Goal: Task Accomplishment & Management: Complete application form

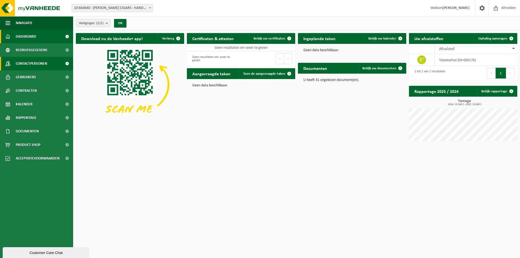
click at [29, 65] on span "Contactpersonen" at bounding box center [31, 64] width 31 height 14
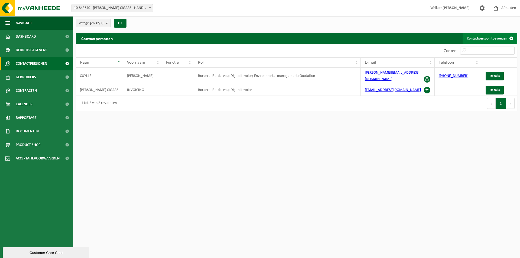
click at [493, 37] on link "Contactpersoon toevoegen" at bounding box center [489, 38] width 54 height 11
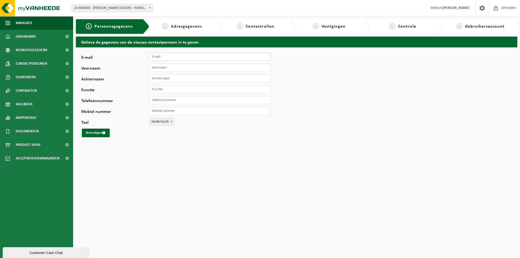
click at [195, 57] on input "E-mail" at bounding box center [210, 57] width 122 height 8
click at [172, 56] on input "E-mail" at bounding box center [210, 57] width 122 height 8
paste input "Kris.Versyck@vcfcigars.com"
type input "Kris.Versyck@vcfcigars.com"
click at [167, 67] on input "Voornaam" at bounding box center [210, 68] width 122 height 8
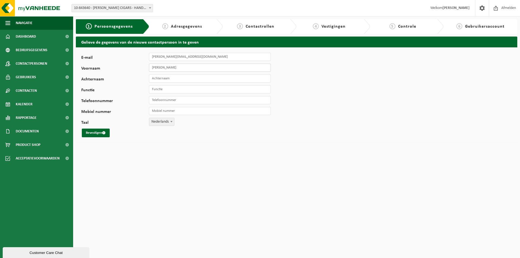
type input "Kris"
click at [160, 80] on input "Achternaam" at bounding box center [210, 78] width 122 height 8
type input "Versyck"
click at [171, 88] on input "Functie" at bounding box center [210, 89] width 122 height 8
type input "technische dienst"
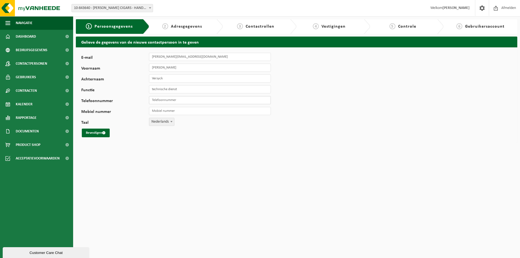
click at [170, 98] on input "Telefoonnummer" at bounding box center [210, 100] width 122 height 8
paste input "51 48 08 98"
type input "+32 51 48 08 98"
click at [159, 110] on input "Mobiel nummer" at bounding box center [210, 111] width 122 height 8
paste input "+32 495 22 97 99"
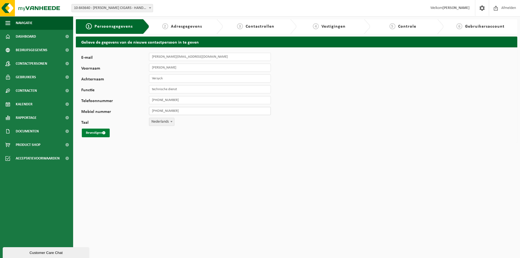
type input "[PHONE_NUMBER]"
click at [98, 135] on button "Bevestigen" at bounding box center [96, 133] width 28 height 9
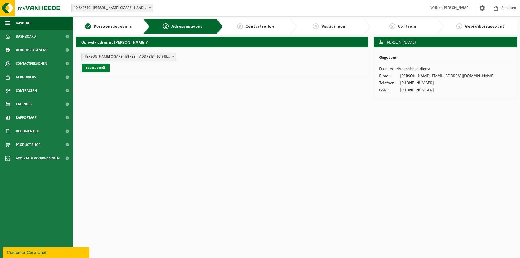
click at [99, 68] on button "Bevestigen" at bounding box center [96, 68] width 28 height 9
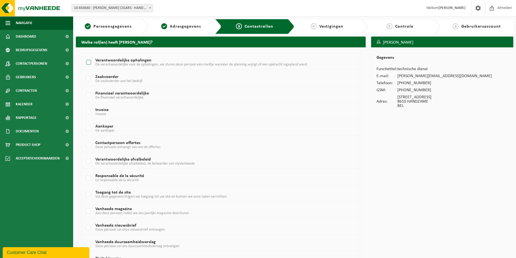
click at [89, 62] on label "Verantwoordelijke ophalingen De verantwoordelijke voor de ophalingen, we sturen…" at bounding box center [209, 62] width 248 height 8
click at [84, 56] on input "Verantwoordelijke ophalingen De verantwoordelijke voor de ophalingen, we sturen…" at bounding box center [84, 55] width 0 height 0
checkbox input "true"
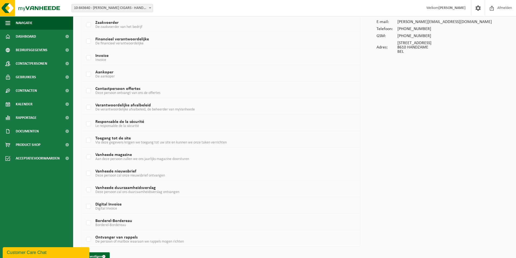
scroll to position [65, 0]
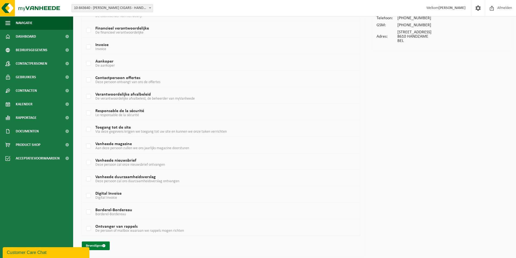
click at [99, 244] on button "Bevestigen" at bounding box center [96, 245] width 28 height 9
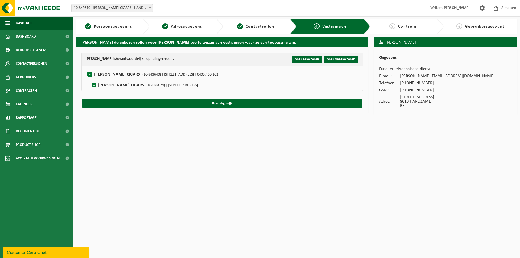
click at [91, 83] on label"] "J. CORTÈS CIGARS | (10-888024) | NIEUWESCHELDESTRAAT 2, 9052 ZWIJNAARDE" at bounding box center [143, 85] width 107 height 8
click at [90, 79] on input "J. CORTÈS CIGARS | (10-888024) | NIEUWESCHELDESTRAAT 2, 9052 ZWIJNAARDE" at bounding box center [89, 78] width 0 height 0
checkbox input "false"
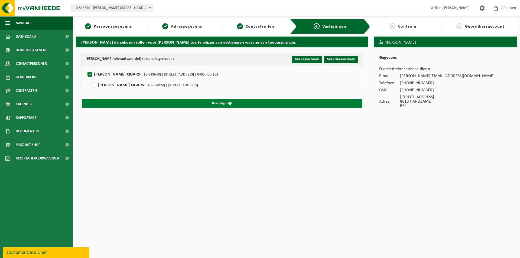
click at [219, 103] on button "Bevestigen" at bounding box center [222, 103] width 280 height 9
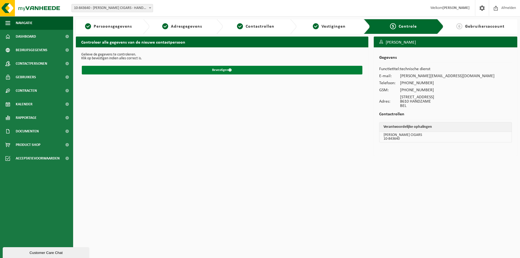
click at [215, 69] on button "Bevestigen" at bounding box center [222, 70] width 280 height 9
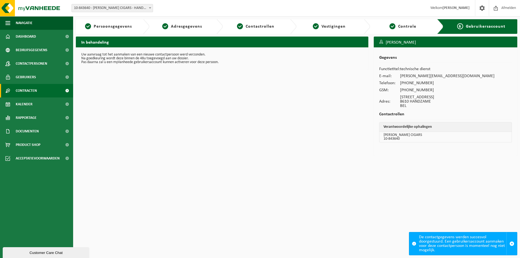
click at [27, 93] on span "Contracten" at bounding box center [26, 91] width 21 height 14
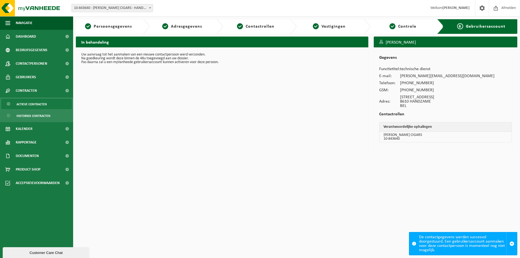
click at [28, 106] on span "Actieve contracten" at bounding box center [32, 104] width 30 height 10
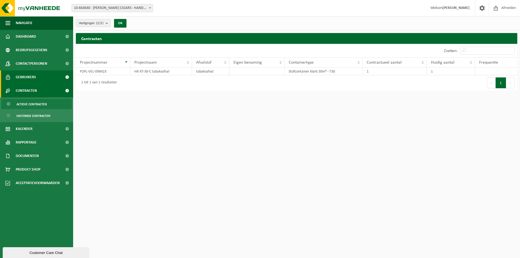
click at [30, 74] on span "Gebruikers" at bounding box center [26, 77] width 20 height 14
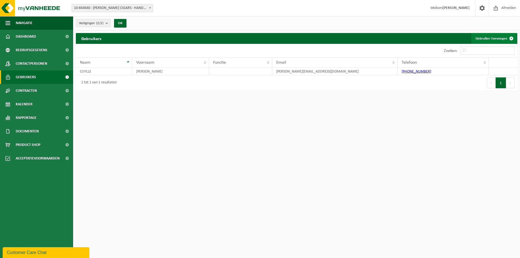
click at [487, 36] on link "Gebruiker toevoegen" at bounding box center [493, 38] width 45 height 11
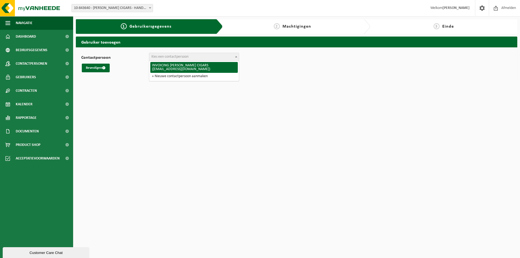
click at [210, 53] on span "Kies een contactpersoon" at bounding box center [194, 57] width 90 height 8
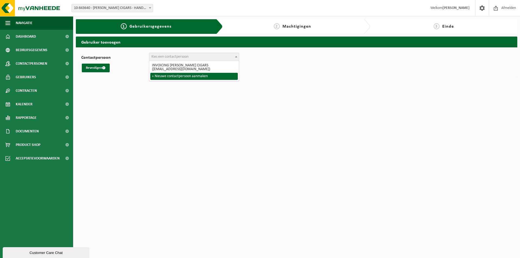
select select "0"
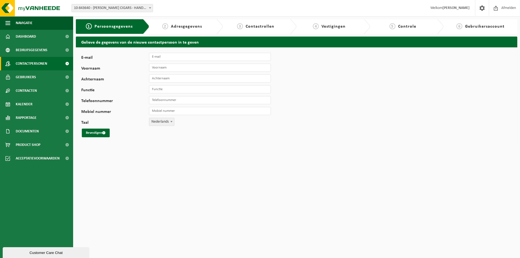
click at [26, 67] on span "Contactpersonen" at bounding box center [31, 64] width 31 height 14
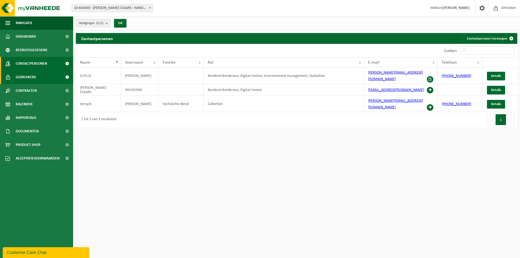
click at [28, 78] on span "Gebruikers" at bounding box center [26, 77] width 20 height 14
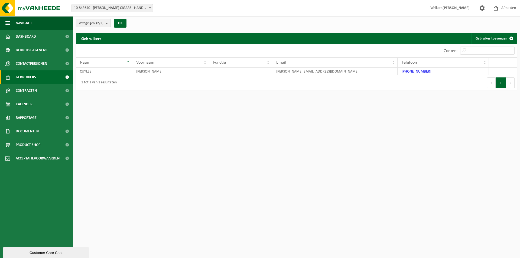
click at [109, 22] on b "submit" at bounding box center [108, 23] width 5 height 8
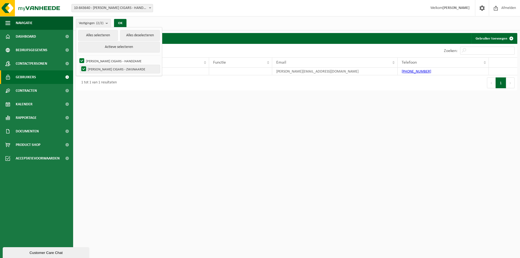
click at [102, 70] on label "J. CORTÈS CIGARS - ZWIJNAARDE" at bounding box center [120, 69] width 80 height 8
click at [79, 65] on input "J. CORTÈS CIGARS - ZWIJNAARDE" at bounding box center [79, 65] width 0 height 0
checkbox input "false"
click at [101, 61] on label "[PERSON_NAME] CIGARS - HANDZAME" at bounding box center [118, 61] width 81 height 8
click at [77, 57] on input "[PERSON_NAME] CIGARS - HANDZAME" at bounding box center [77, 57] width 0 height 0
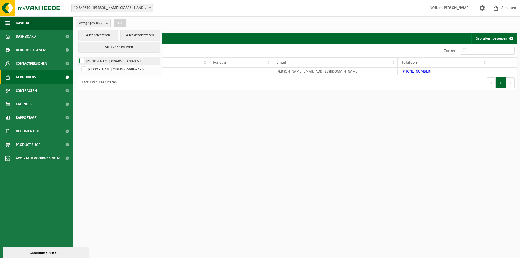
click at [91, 62] on label "[PERSON_NAME] CIGARS - HANDZAME" at bounding box center [118, 61] width 81 height 8
click at [77, 57] on input "[PERSON_NAME] CIGARS - HANDZAME" at bounding box center [77, 57] width 0 height 0
checkbox input "true"
click at [302, 119] on html "Vestiging: 10-843640 - J. CORTÈS CIGARS - HANDZAME 10-888024 - J. CORTÈS CIGARS…" at bounding box center [260, 129] width 520 height 258
click at [450, 24] on div "Vestigingen (1/2) Alles selecteren Alles deselecteren Actieve selecteren J. COR…" at bounding box center [296, 23] width 447 height 14
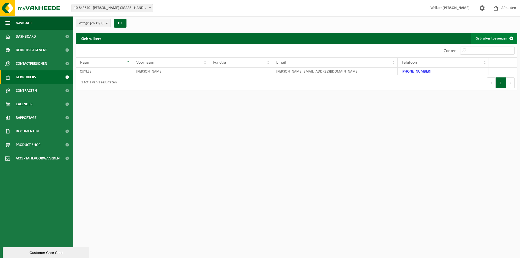
click at [498, 36] on link "Gebruiker toevoegen" at bounding box center [493, 38] width 45 height 11
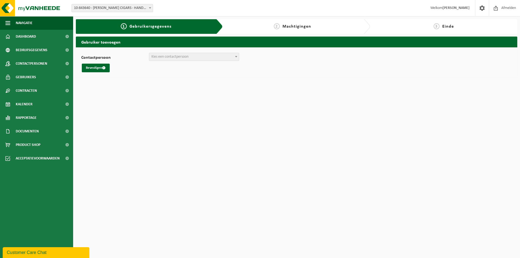
click at [158, 56] on span "Kies een contactpersoon" at bounding box center [169, 57] width 37 height 4
click at [162, 55] on span "Kies een contactpersoon" at bounding box center [169, 57] width 37 height 4
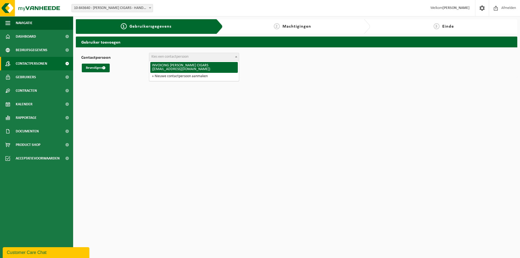
click at [34, 62] on span "Contactpersonen" at bounding box center [31, 64] width 31 height 14
